Goal: Information Seeking & Learning: Learn about a topic

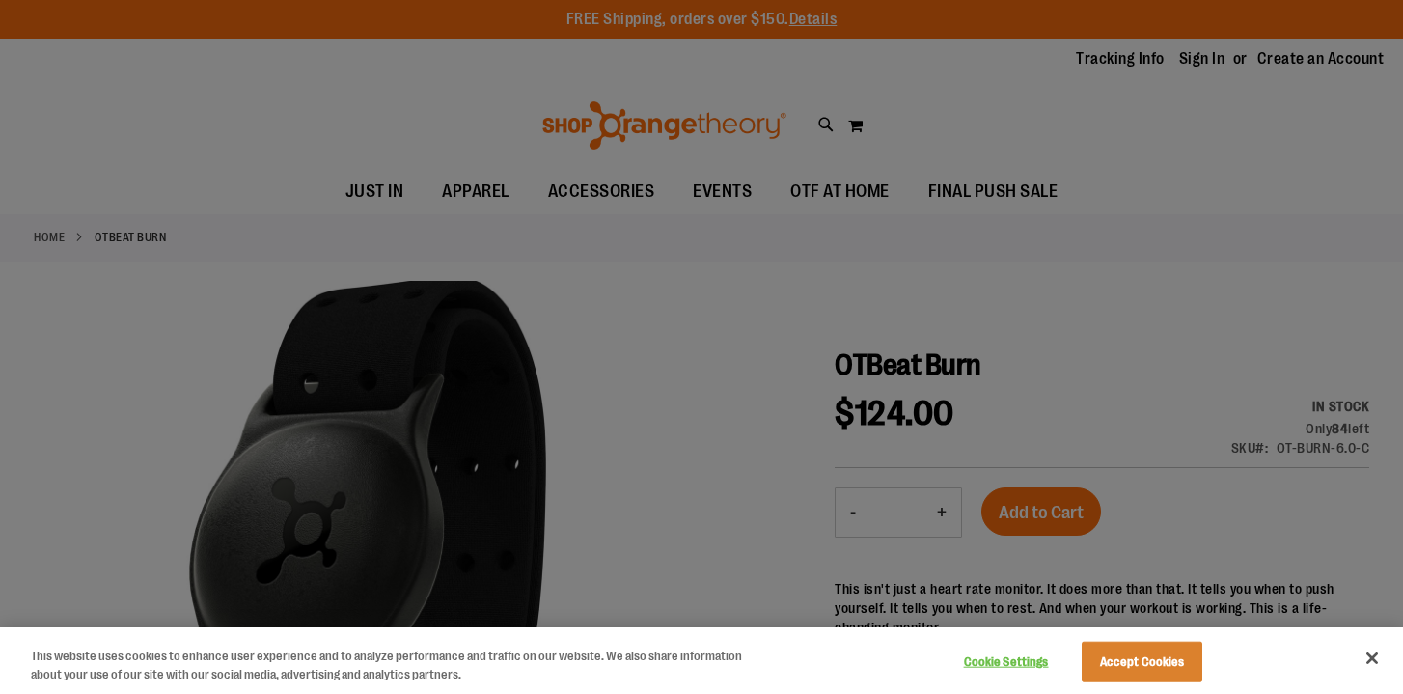
type input "**********"
click at [1365, 650] on button "Close" at bounding box center [1371, 658] width 42 height 42
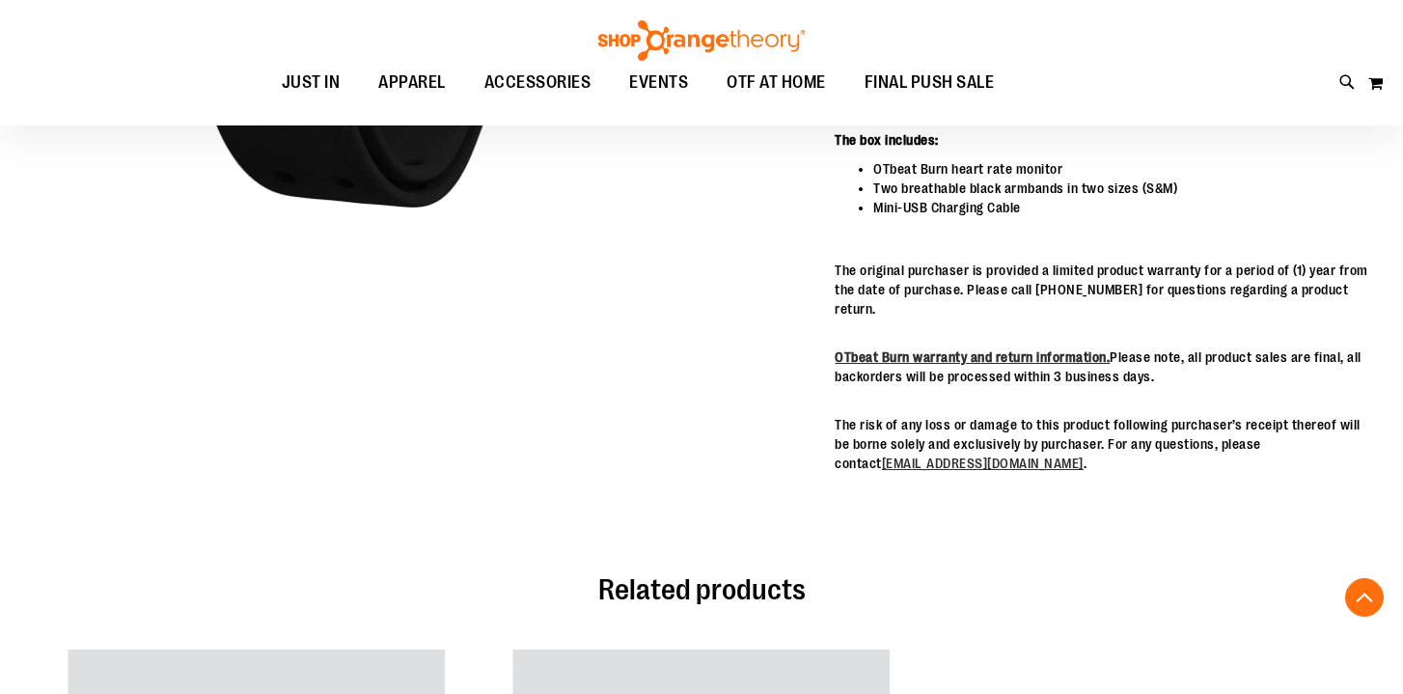
scroll to position [567, 0]
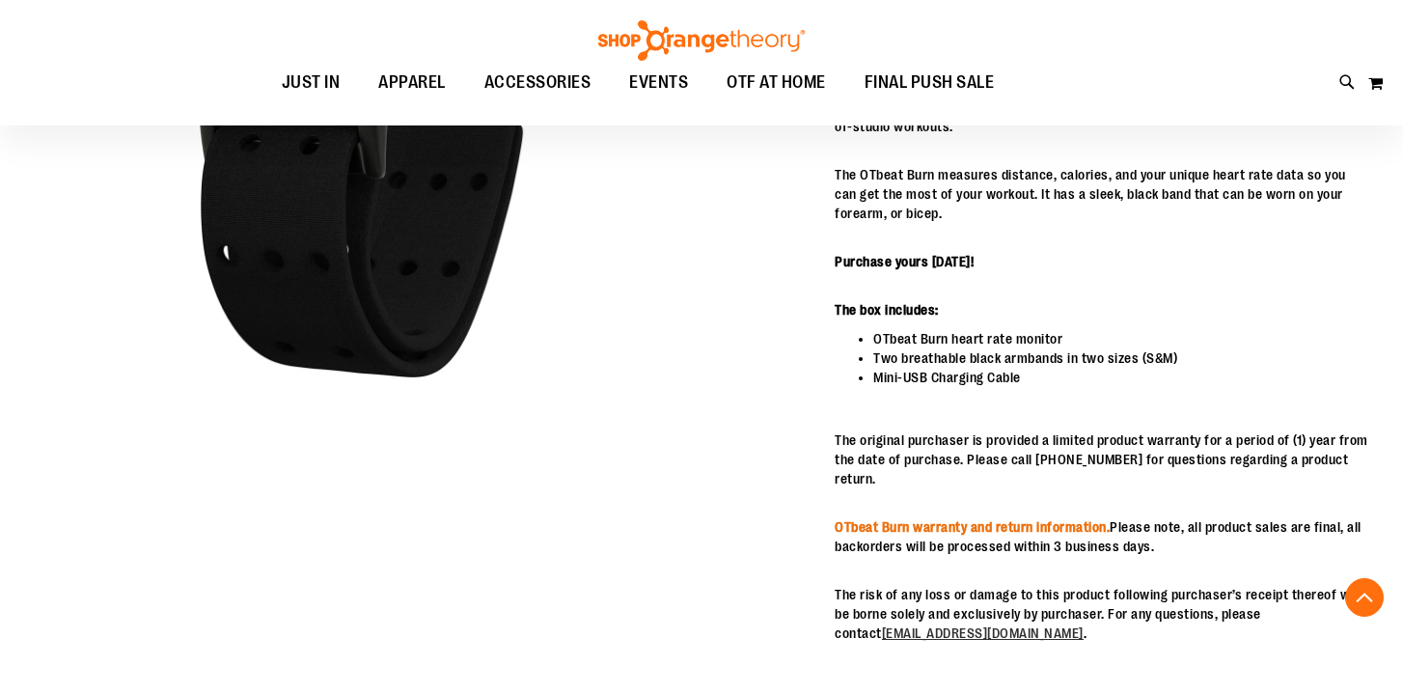
click at [1016, 519] on link "OTbeat Burn warranty and return information." at bounding box center [971, 526] width 275 height 15
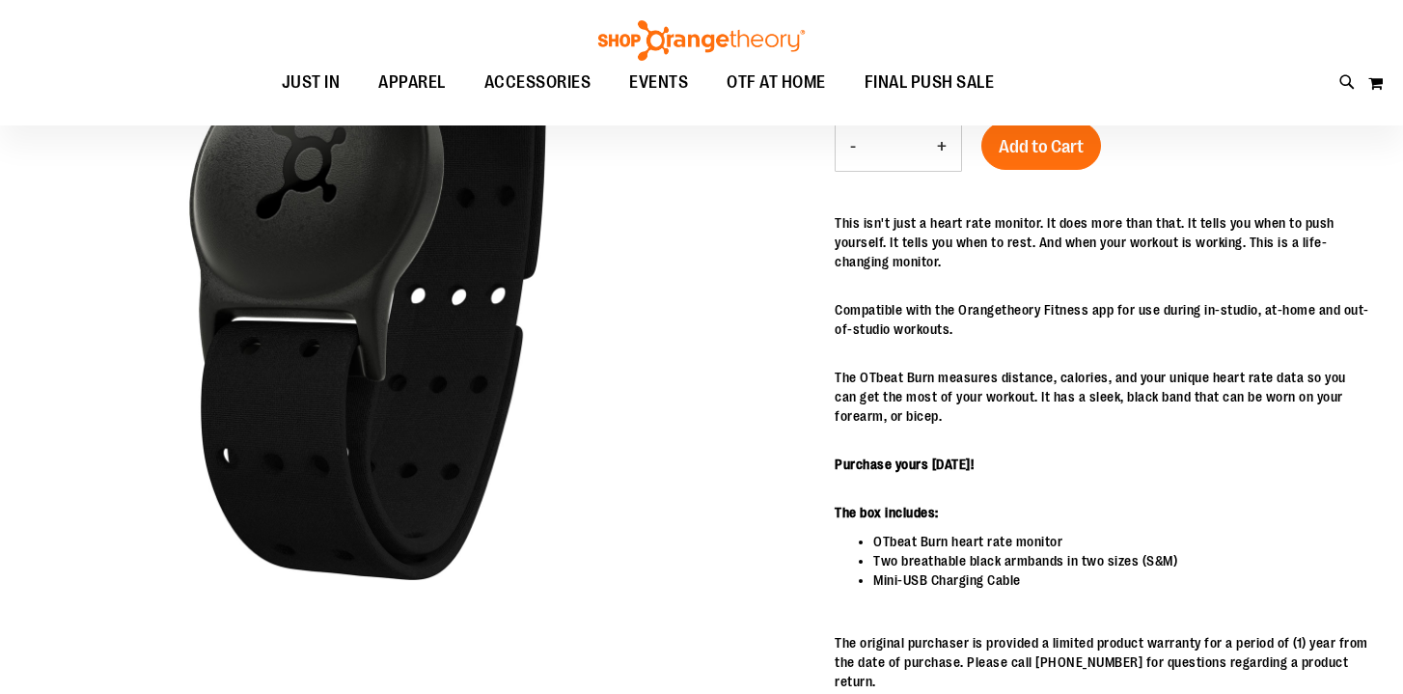
scroll to position [151, 0]
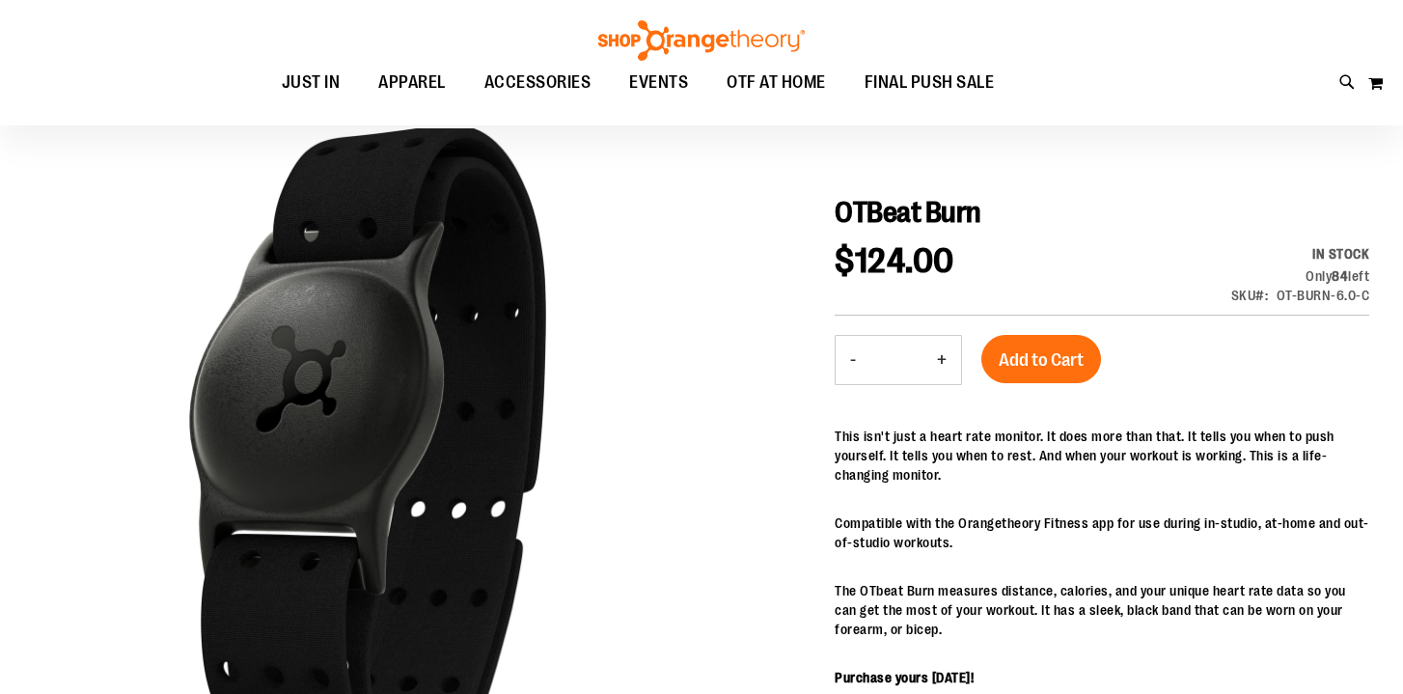
click at [948, 228] on span "OTBeat Burn" at bounding box center [907, 212] width 147 height 33
click at [948, 229] on span "OTBeat Burn" at bounding box center [907, 212] width 147 height 33
copy div "OTBeat Burn"
